Goal: Information Seeking & Learning: Learn about a topic

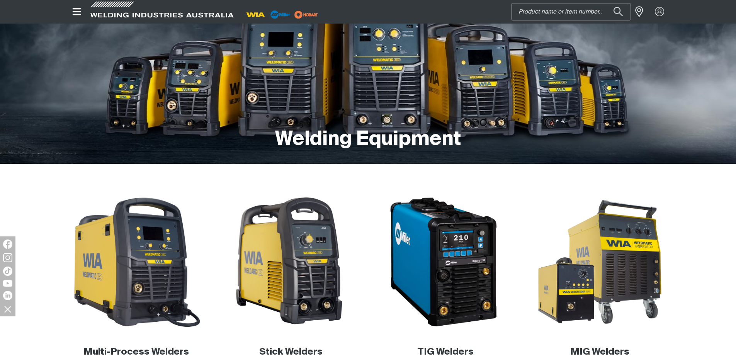
click at [552, 15] on input "Search" at bounding box center [571, 11] width 119 height 17
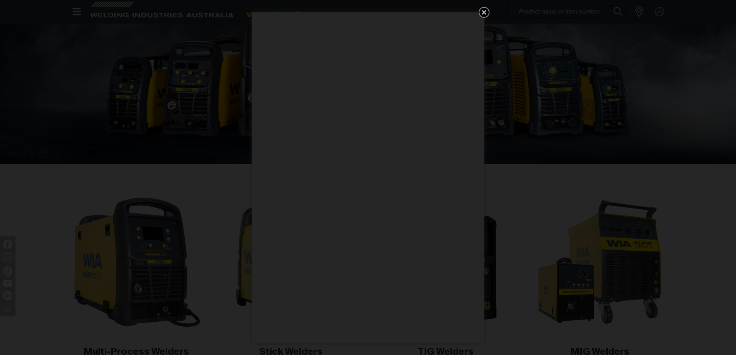
click at [482, 11] on icon "Get 5 WIA Welding Guides Free!" at bounding box center [484, 12] width 5 height 5
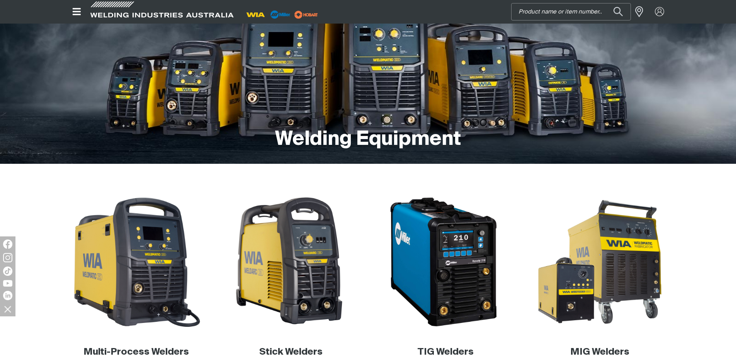
click at [529, 7] on input "Search" at bounding box center [571, 11] width 119 height 17
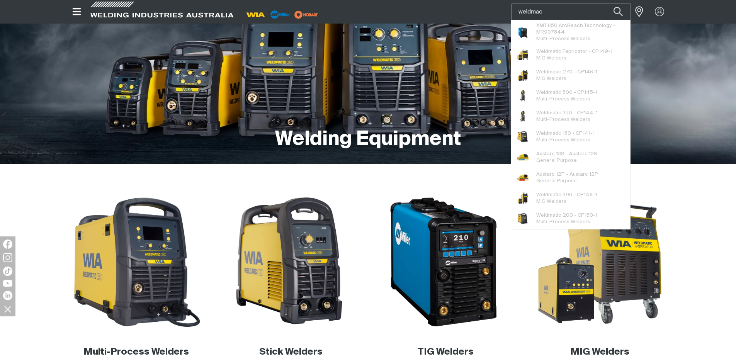
type input "weldmac"
click at [605, 3] on button "Search products" at bounding box center [618, 11] width 26 height 17
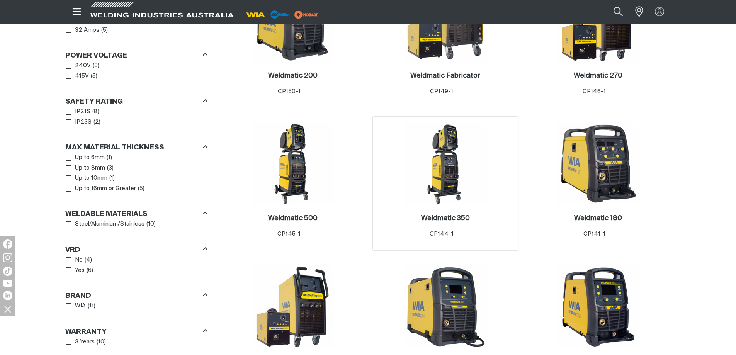
scroll to position [193, 0]
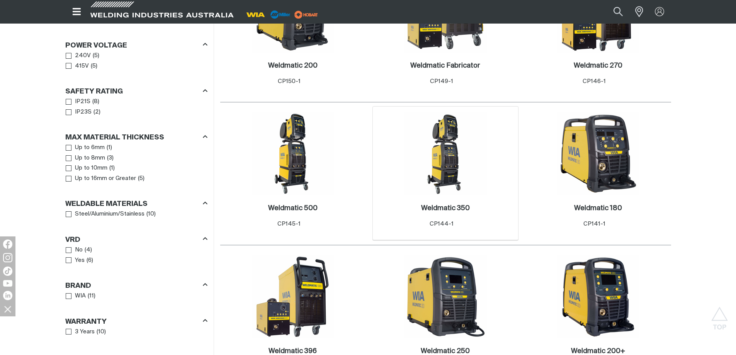
click at [459, 157] on img at bounding box center [445, 153] width 83 height 83
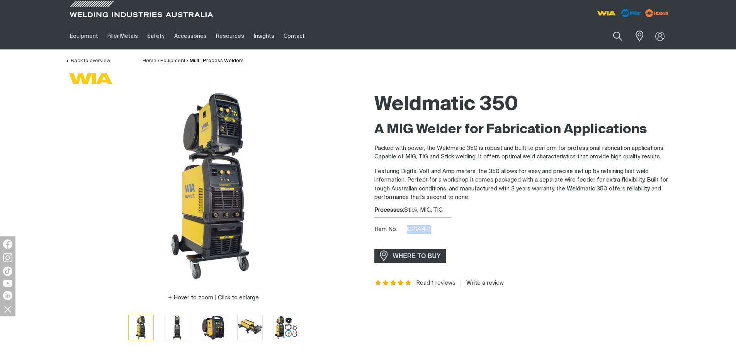
drag, startPoint x: 431, startPoint y: 228, endPoint x: 409, endPoint y: 229, distance: 22.0
click at [409, 229] on div "Item No. CP144-1" at bounding box center [523, 229] width 297 height 9
copy span "CP144-1"
click at [508, 160] on p "Packed with power, the Weldmatic 350 is robust and built to perform for profess…" at bounding box center [523, 152] width 297 height 17
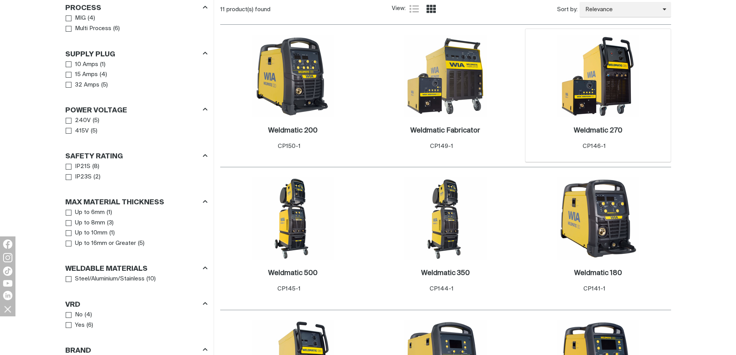
scroll to position [193, 0]
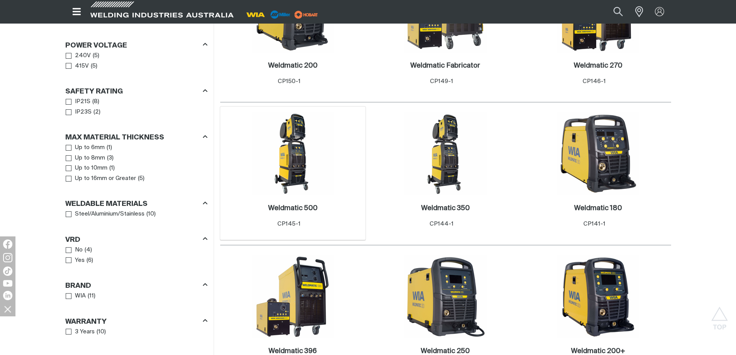
click at [312, 161] on img at bounding box center [293, 153] width 83 height 83
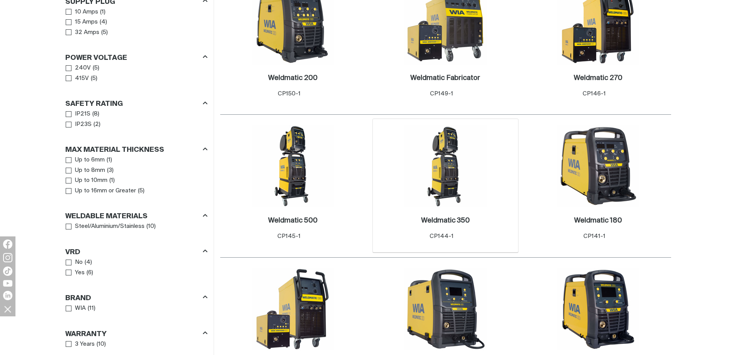
scroll to position [193, 0]
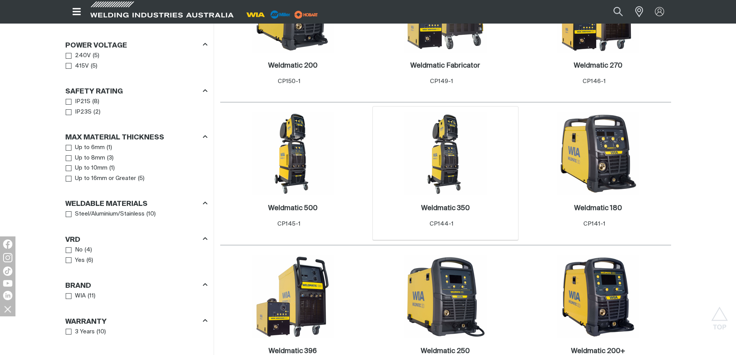
click at [447, 169] on img at bounding box center [445, 153] width 83 height 83
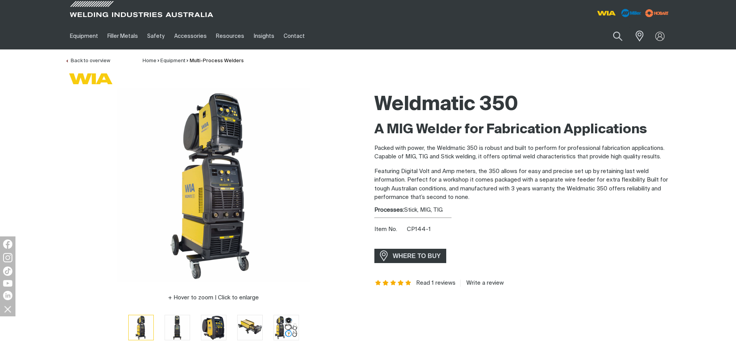
click at [598, 150] on p "Packed with power, the Weldmatic 350 is robust and built to perform for profess…" at bounding box center [523, 152] width 297 height 17
click at [474, 174] on p "Featuring Digital Volt and Amp meters, the 350 allows for easy and precise set …" at bounding box center [523, 184] width 297 height 35
